Goal: Information Seeking & Learning: Learn about a topic

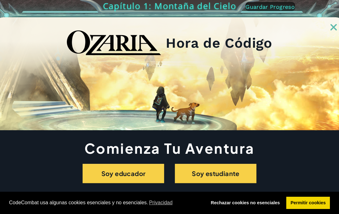
scroll to position [22, 0]
click at [217, 174] on button "Soy estudiante" at bounding box center [216, 173] width 82 height 19
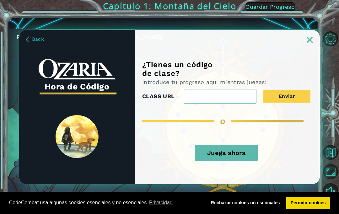
click at [252, 143] on div "Juega ahora" at bounding box center [226, 155] width 168 height 33
click at [256, 149] on button "Juega ahora" at bounding box center [226, 153] width 63 height 16
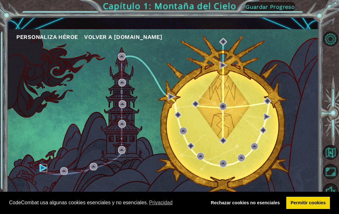
click at [42, 168] on img at bounding box center [44, 168] width 8 height 8
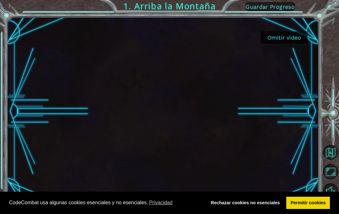
scroll to position [22, 0]
click at [287, 36] on button "Omitir video" at bounding box center [284, 37] width 47 height 12
click at [288, 36] on button "Omitir video" at bounding box center [284, 37] width 47 height 12
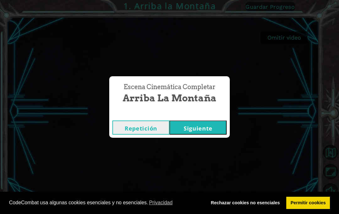
click at [284, 41] on div "Escena Cinemática Completar Arriba la Montaña Repetición [GEOGRAPHIC_DATA]" at bounding box center [169, 107] width 339 height 214
click at [193, 127] on button "Siguiente" at bounding box center [198, 128] width 57 height 14
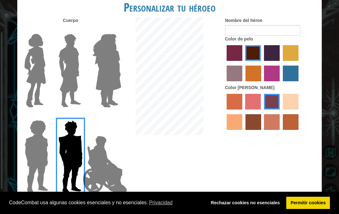
click at [331, 48] on div "Personalizar tu héroeo [PERSON_NAME] Nombre del héroe Color de pelo Color [PERS…" at bounding box center [169, 107] width 339 height 214
